Goal: Complete application form

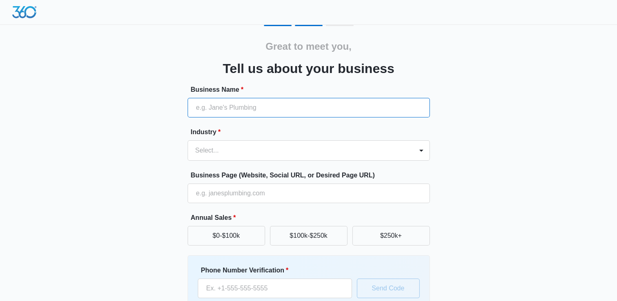
click at [225, 108] on input "Business Name *" at bounding box center [309, 108] width 242 height 20
paste input "ti"
paste input "Commercial Concrete Projects"
type input "Elk Grove Concrete Solutions - Commercial Concrete Projects"
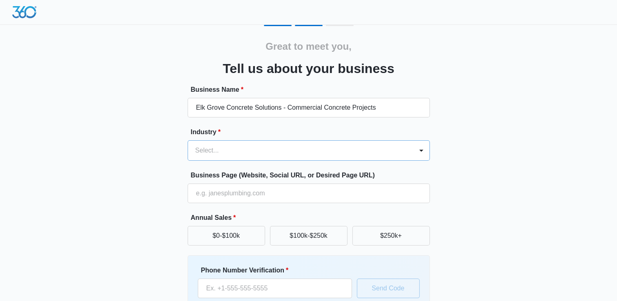
click at [259, 141] on div "Select..." at bounding box center [300, 151] width 225 height 20
type input "con"
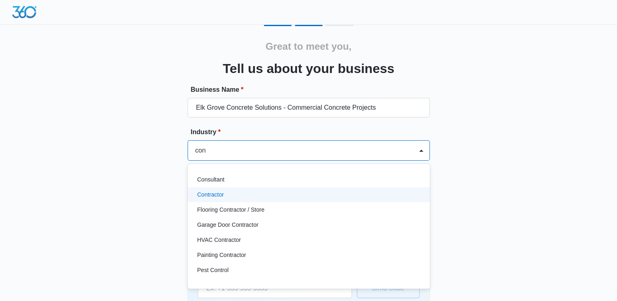
click at [244, 197] on div "Contractor" at bounding box center [307, 194] width 221 height 9
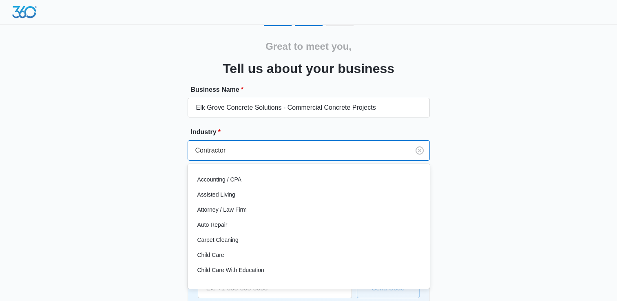
click at [269, 152] on div at bounding box center [297, 150] width 204 height 11
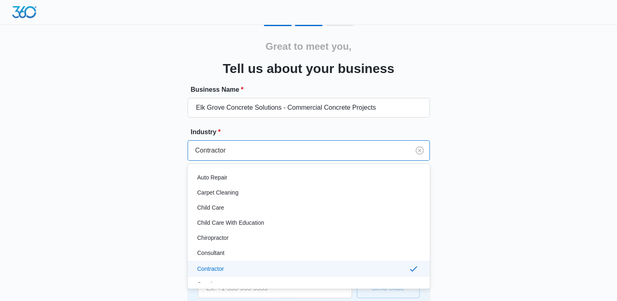
click at [451, 154] on div "Great to meet you, Tell us about your business Business Name * [GEOGRAPHIC_DATA…" at bounding box center [308, 190] width 489 height 331
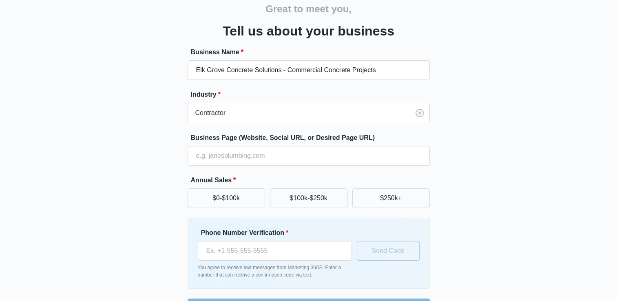
scroll to position [41, 0]
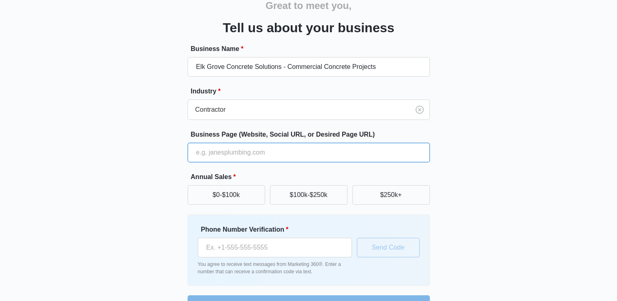
click at [255, 153] on input "Business Page (Website, Social URL, or Desired Page URL)" at bounding box center [309, 153] width 242 height 20
paste input "[URL][DOMAIN_NAME]"
type input "[URL][DOMAIN_NAME]"
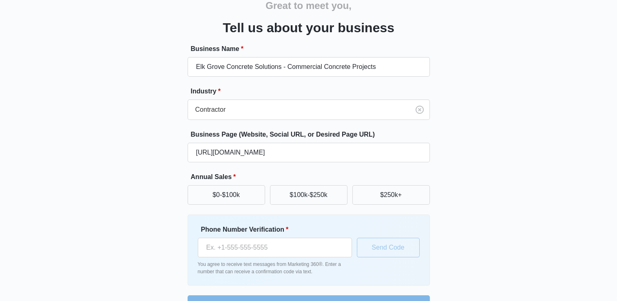
click at [142, 170] on div "Great to meet you, Tell us about your business Business Name * [GEOGRAPHIC_DATA…" at bounding box center [308, 149] width 489 height 331
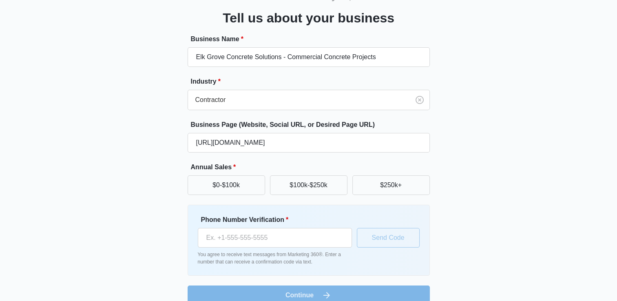
scroll to position [64, 0]
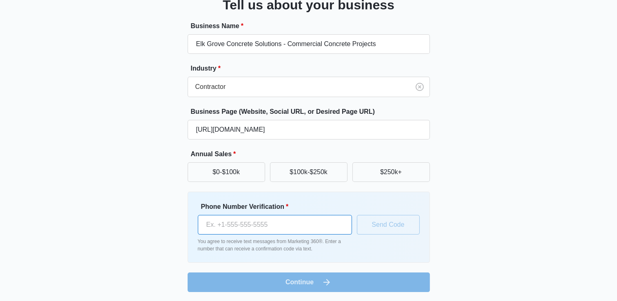
click at [249, 223] on input "Phone Number Verification *" at bounding box center [275, 225] width 154 height 20
click at [142, 213] on div "Great to meet you, Tell us about your business Business Name * [GEOGRAPHIC_DATA…" at bounding box center [308, 126] width 489 height 331
drag, startPoint x: 226, startPoint y: 207, endPoint x: 326, endPoint y: 215, distance: 101.0
click at [326, 215] on div "Phone Number Verification * You agree to receive text messages from Marketing 3…" at bounding box center [309, 227] width 242 height 71
copy label "Phone Number Verification *"
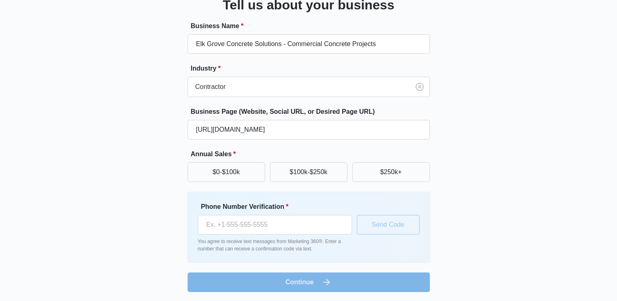
click at [135, 173] on div "Great to meet you, Tell us about your business Business Name * [GEOGRAPHIC_DATA…" at bounding box center [308, 126] width 489 height 331
click at [249, 217] on input "Phone Number Verification *" at bounding box center [275, 225] width 154 height 20
paste input "[PHONE_NUMBER]"
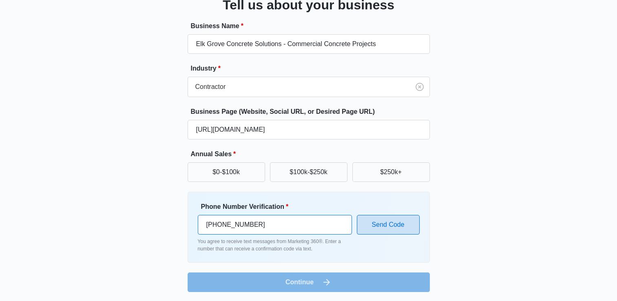
type input "[PHONE_NUMBER]"
click at [377, 219] on button "Send Code" at bounding box center [388, 225] width 63 height 20
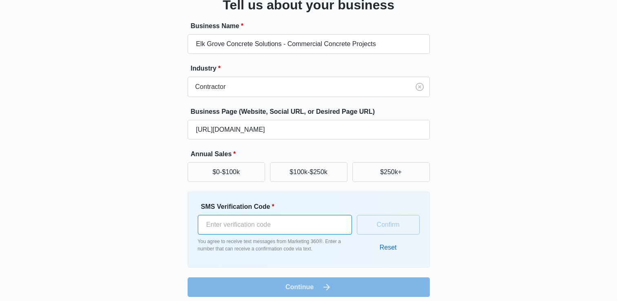
click at [295, 226] on input "SMS Verification Code *" at bounding box center [275, 225] width 154 height 20
click at [319, 290] on form "Business Name * [GEOGRAPHIC_DATA] Concrete Solutions - Commercial Concrete Proj…" at bounding box center [309, 159] width 242 height 276
click at [302, 223] on input "SMS Verification Code *" at bounding box center [275, 225] width 154 height 20
